Goal: Information Seeking & Learning: Learn about a topic

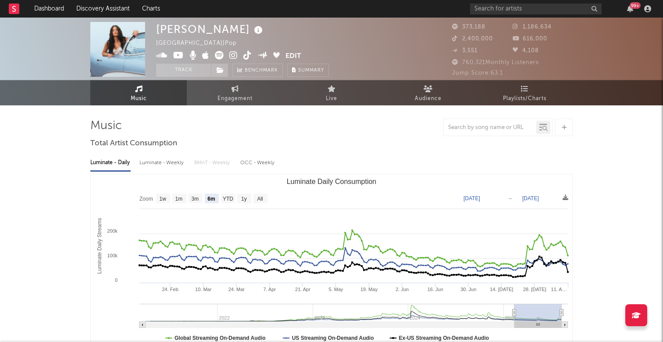
select select "6m"
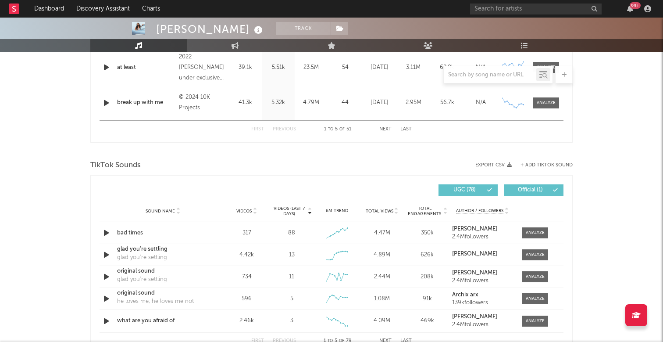
scroll to position [476, 0]
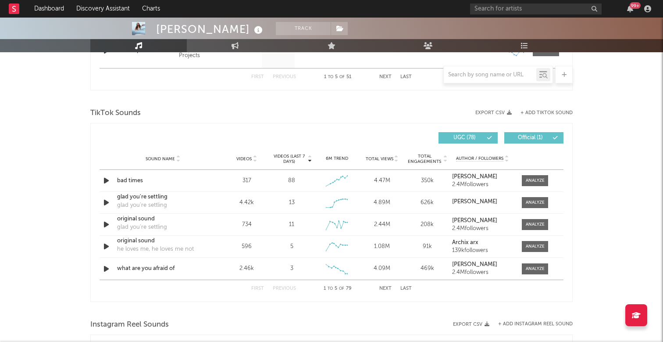
select select "6m"
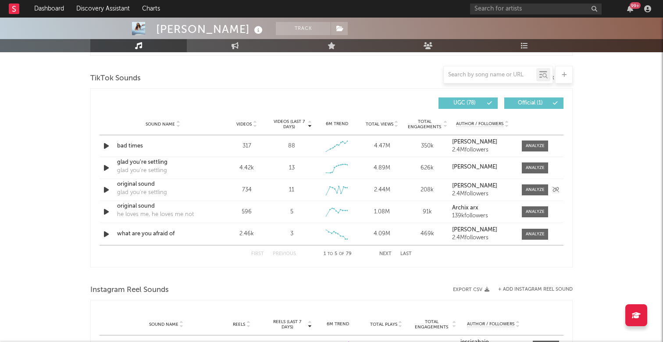
scroll to position [583, 0]
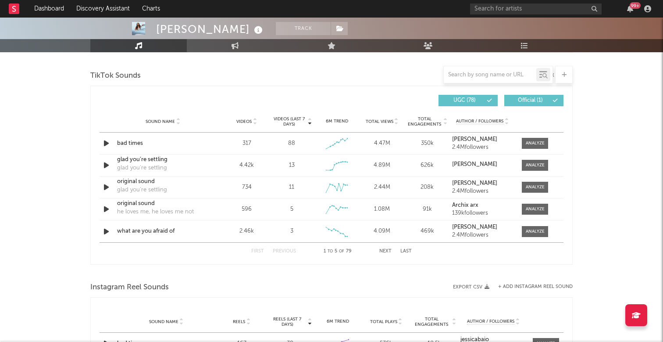
click at [385, 250] on button "Next" at bounding box center [385, 251] width 12 height 5
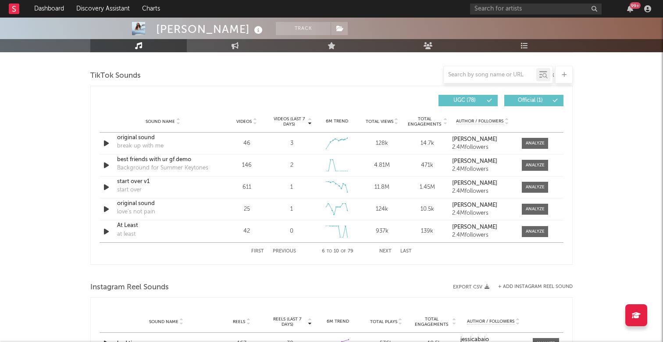
click at [385, 250] on button "Next" at bounding box center [385, 251] width 12 height 5
click at [385, 251] on button "Next" at bounding box center [385, 251] width 12 height 5
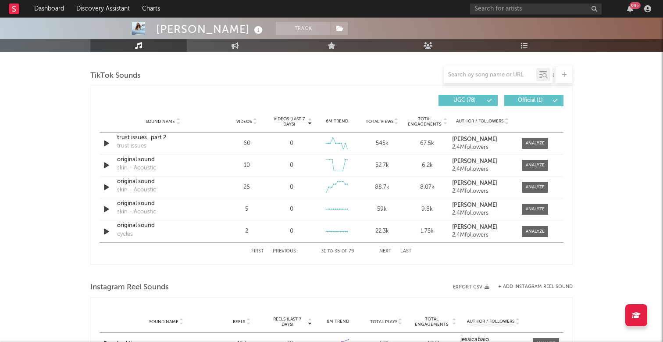
click at [385, 251] on button "Next" at bounding box center [385, 251] width 12 height 5
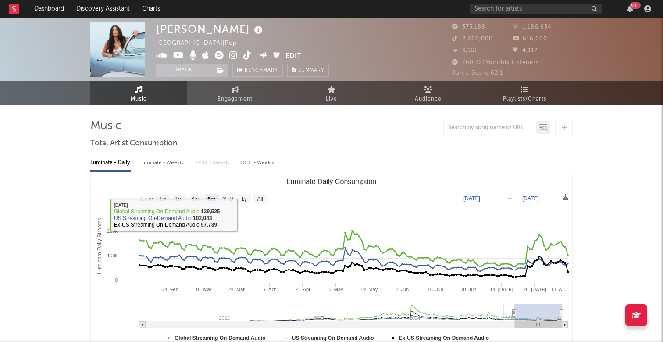
scroll to position [0, 0]
